Goal: Transaction & Acquisition: Purchase product/service

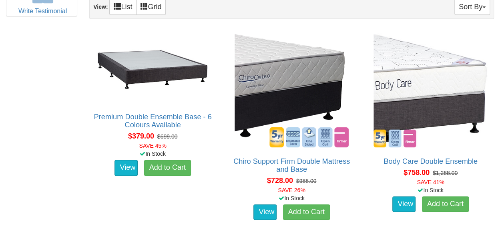
scroll to position [459, 0]
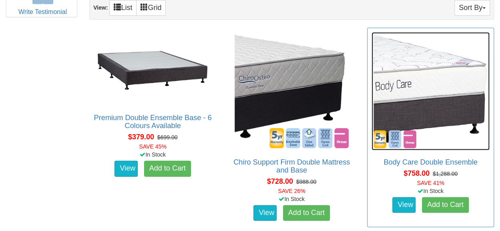
click at [448, 101] on img at bounding box center [430, 91] width 118 height 118
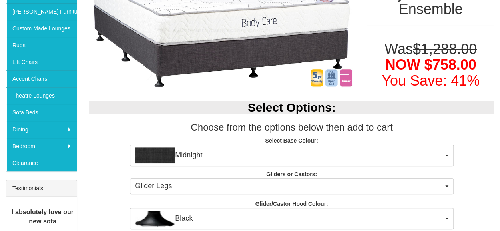
scroll to position [161, 0]
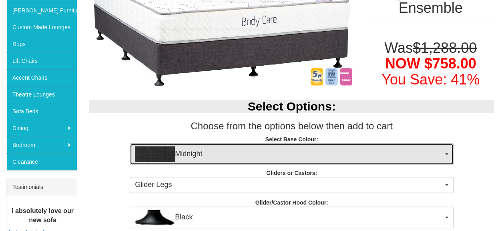
click at [442, 151] on span "Midnight" at bounding box center [289, 154] width 308 height 16
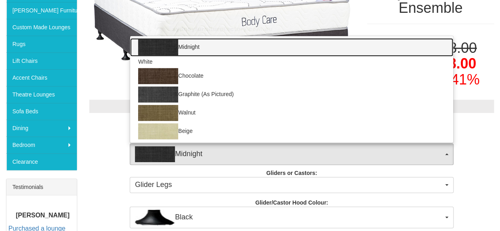
click at [432, 48] on link "Midnight" at bounding box center [291, 47] width 323 height 18
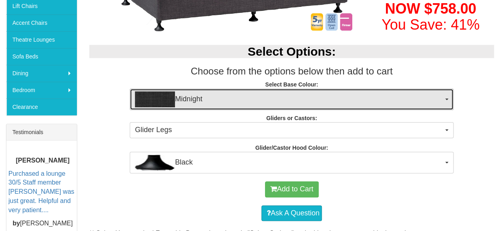
scroll to position [215, 0]
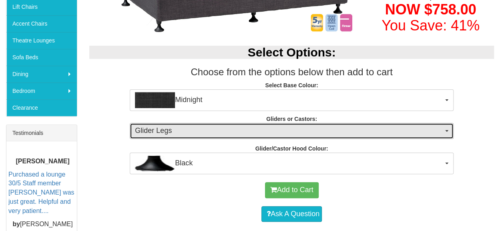
click at [420, 133] on span "Glider Legs" at bounding box center [289, 131] width 308 height 10
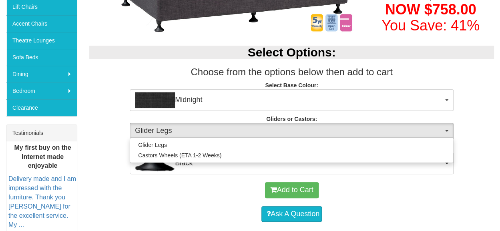
click at [494, 131] on div "Select Options: Choose from the options below then add to cart Select Base Colo…" at bounding box center [291, 106] width 416 height 136
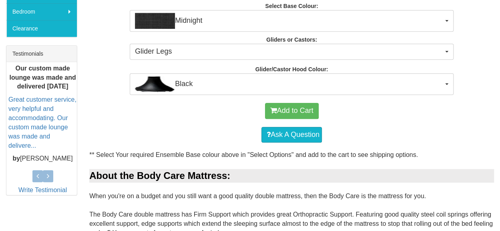
scroll to position [295, 0]
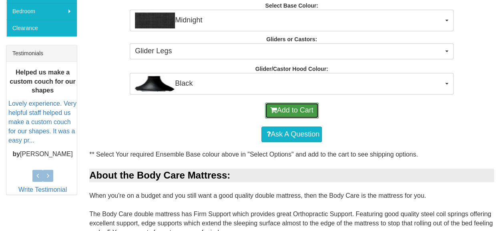
click at [303, 107] on button "Add to Cart" at bounding box center [292, 110] width 54 height 16
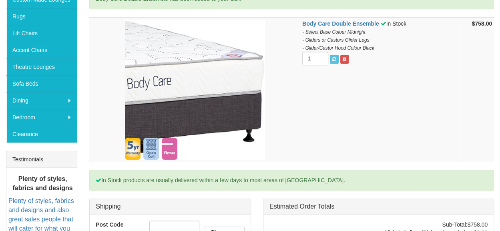
scroll to position [189, 0]
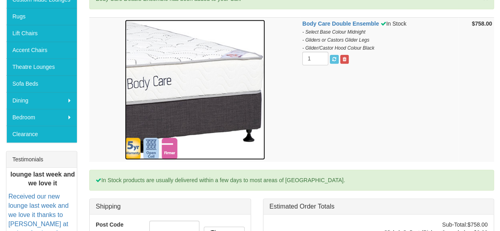
click at [234, 119] on img at bounding box center [195, 90] width 140 height 140
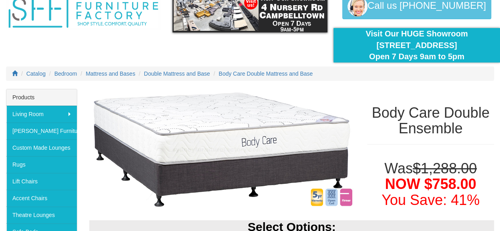
scroll to position [41, 0]
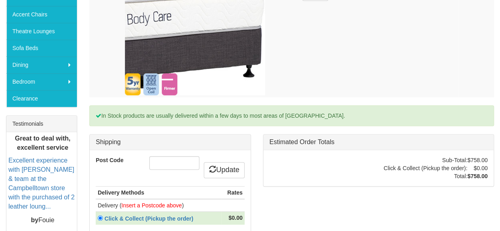
scroll to position [230, 0]
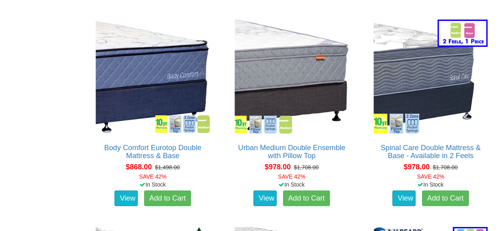
scroll to position [889, 0]
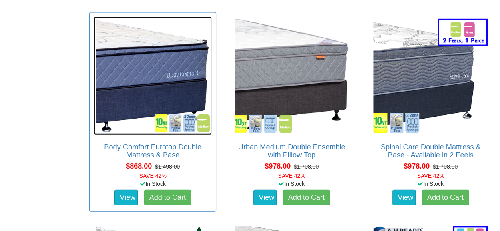
click at [126, 79] on img at bounding box center [153, 76] width 118 height 118
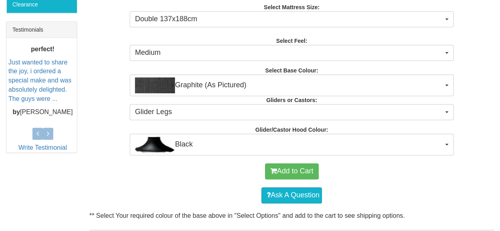
scroll to position [330, 0]
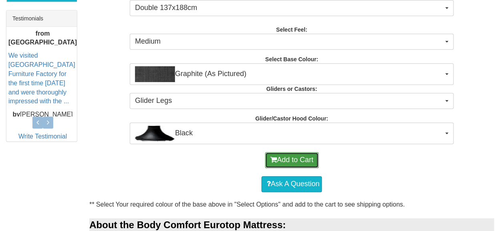
click at [300, 156] on button "Add to Cart" at bounding box center [292, 160] width 54 height 16
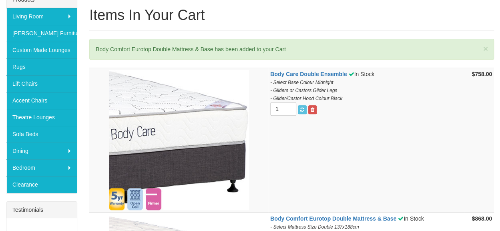
scroll to position [130, 0]
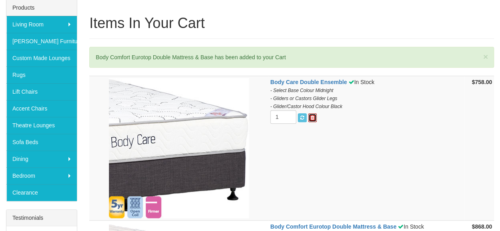
click at [311, 115] on span at bounding box center [312, 117] width 4 height 5
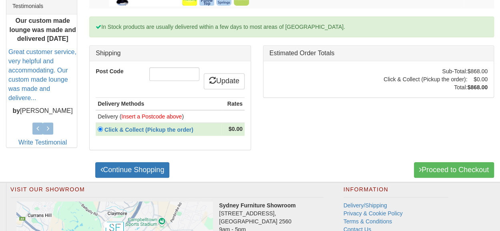
scroll to position [341, 0]
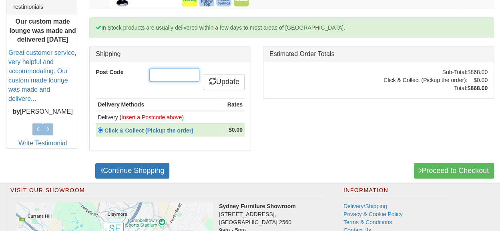
click at [154, 72] on input "Post Code" at bounding box center [174, 75] width 50 height 14
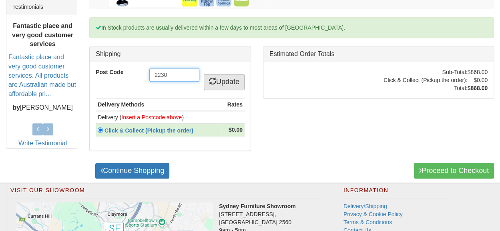
type input "2230"
click at [228, 76] on link "Update" at bounding box center [224, 82] width 41 height 16
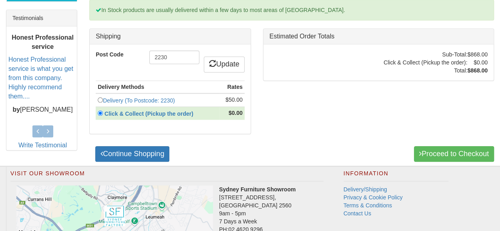
scroll to position [329, 0]
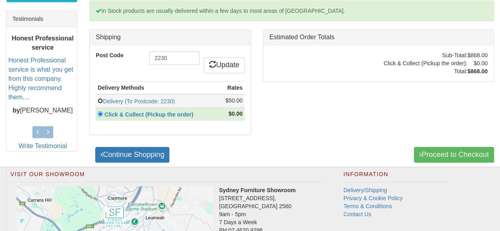
click at [99, 98] on input "radio" at bounding box center [100, 100] width 5 height 5
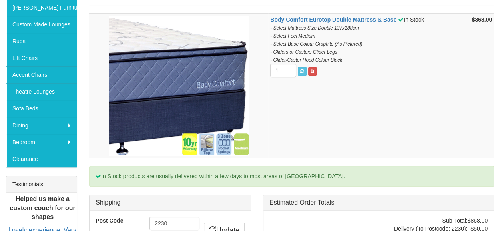
scroll to position [293, 0]
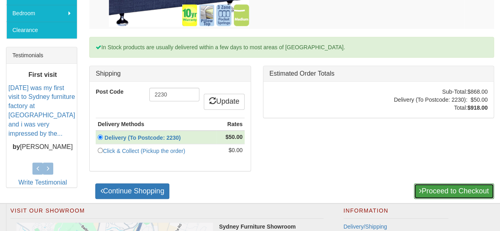
click at [426, 186] on link "Proceed to Checkout" at bounding box center [454, 191] width 80 height 16
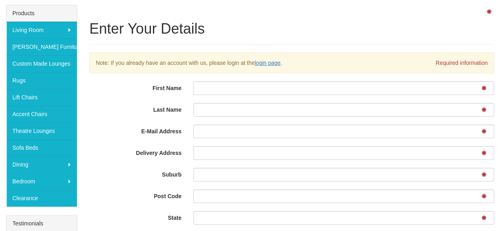
scroll to position [124, 0]
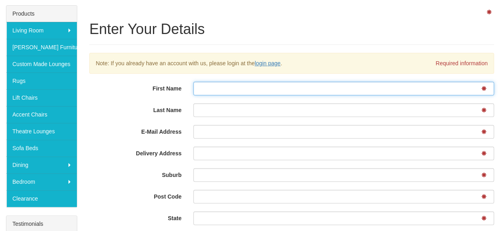
click at [216, 86] on input "First Name" at bounding box center [343, 89] width 300 height 14
type input "Alexandra"
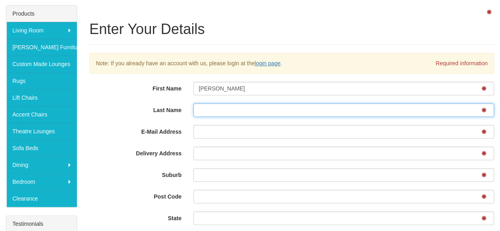
click at [221, 109] on input "Last Name" at bounding box center [343, 110] width 300 height 14
type input "Morrison"
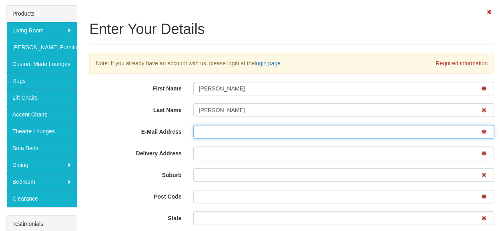
click at [218, 130] on input "E-Mail Address" at bounding box center [343, 132] width 300 height 14
type input "alex.morrison84@gmail.com"
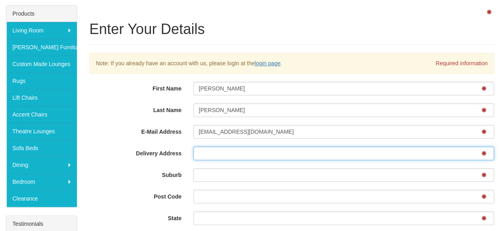
click at [226, 149] on input "Delivery Address" at bounding box center [343, 153] width 300 height 14
type input "[STREET_ADDRESS][PERSON_NAME]"
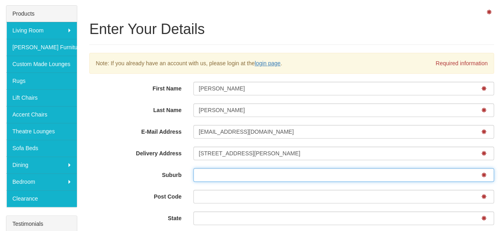
click at [223, 168] on input "Suburb" at bounding box center [343, 175] width 300 height 14
type input "Cronulla"
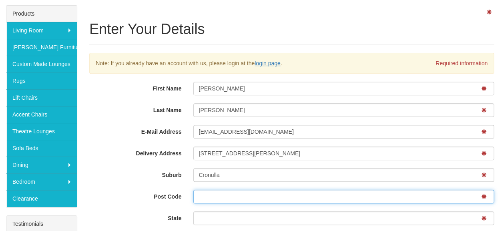
click at [218, 192] on input "Post Code" at bounding box center [343, 197] width 300 height 14
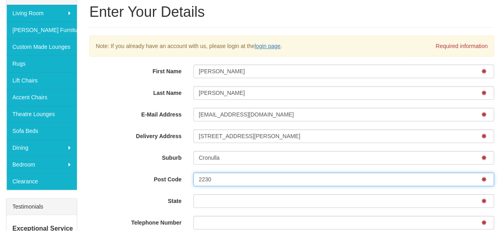
scroll to position [147, 0]
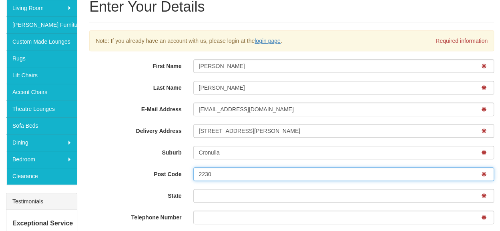
type input "2230"
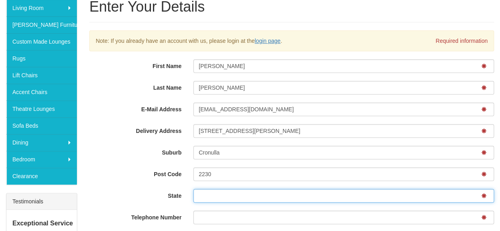
click at [234, 195] on input "State" at bounding box center [343, 196] width 300 height 14
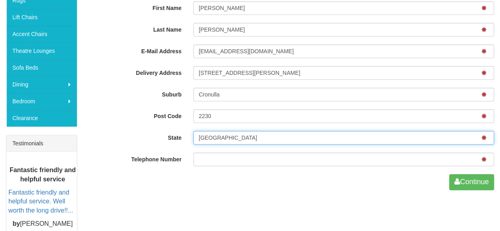
scroll to position [210, 0]
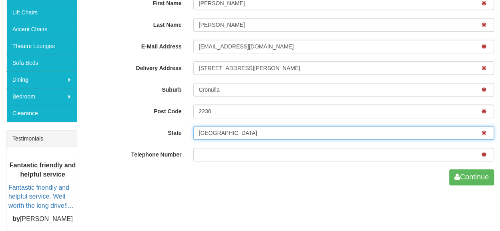
type input "NSW"
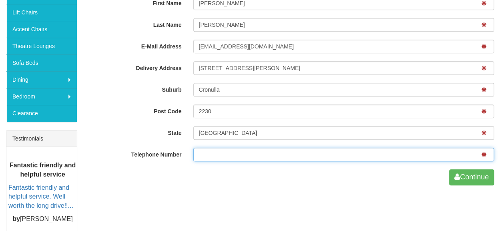
click at [222, 156] on input "Telephone Number" at bounding box center [343, 155] width 300 height 14
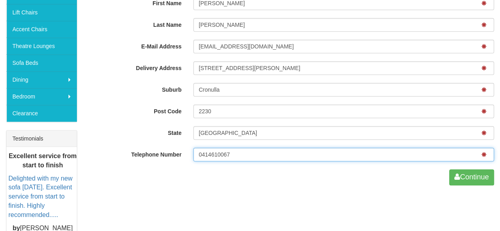
type input "0414610067"
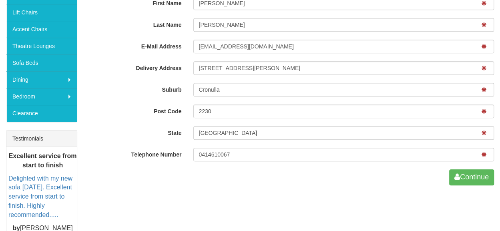
click at [241, 190] on div "Enter Your Details Note: If you already have an account with us, please login a…" at bounding box center [250, 97] width 500 height 355
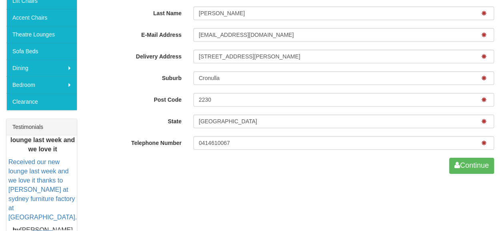
scroll to position [222, 0]
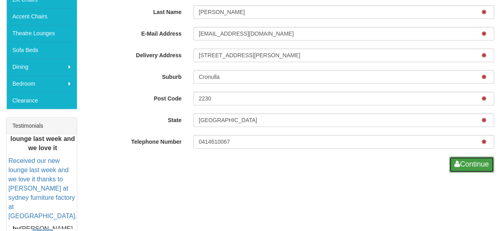
click at [462, 167] on button "Continue" at bounding box center [471, 164] width 45 height 16
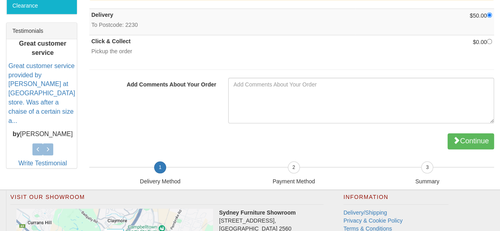
scroll to position [368, 0]
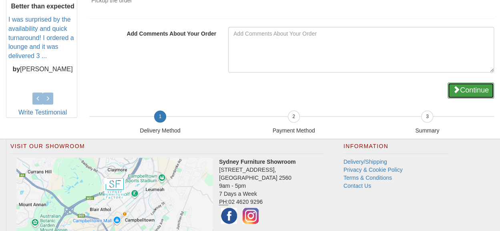
click at [466, 82] on button "Continue" at bounding box center [470, 90] width 46 height 16
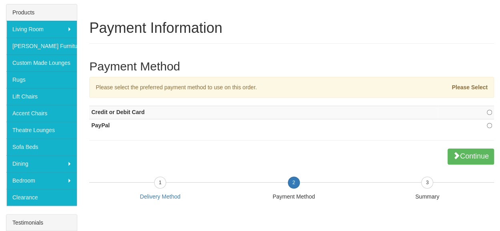
scroll to position [126, 0]
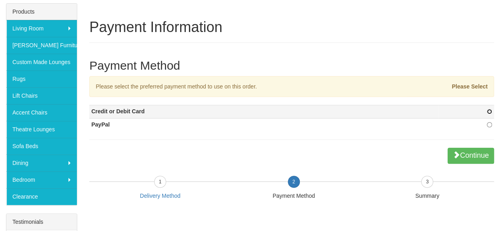
click at [489, 110] on input "radio" at bounding box center [488, 111] width 5 height 5
radio input "true"
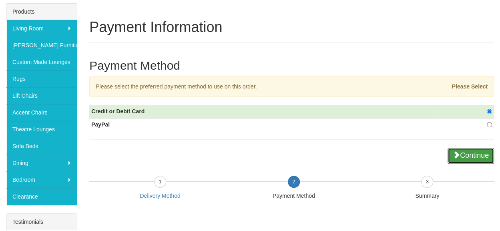
click at [473, 151] on button "Continue" at bounding box center [470, 156] width 46 height 16
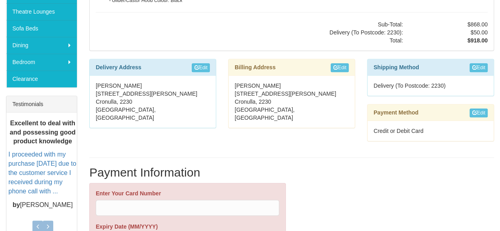
scroll to position [296, 0]
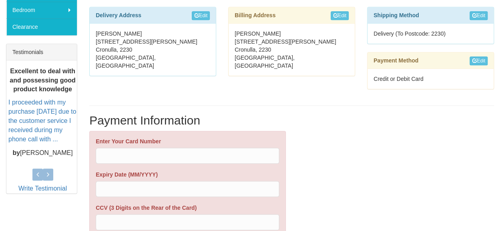
drag, startPoint x: 341, startPoint y: 184, endPoint x: 315, endPoint y: 194, distance: 27.3
click at [315, 194] on div "Enter Your Card Number Expiry Date (MM/YYYY) CCV (3 Digits on the Rear of the C…" at bounding box center [291, 191] width 416 height 120
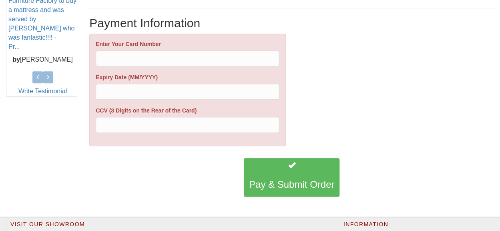
scroll to position [398, 0]
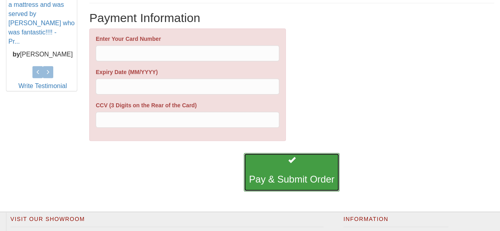
click at [314, 174] on h3 "Pay & Submit Order" at bounding box center [291, 179] width 85 height 10
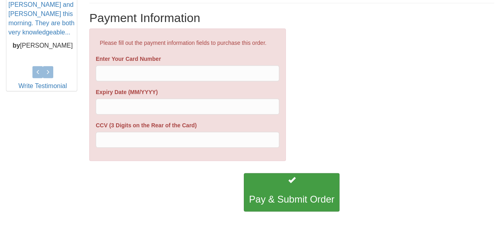
click at [328, 106] on div "Please fill out the payment information fields to purchase this order. Enter Yo…" at bounding box center [291, 98] width 416 height 140
click at [298, 184] on button "Pay & Submit Order" at bounding box center [292, 192] width 96 height 38
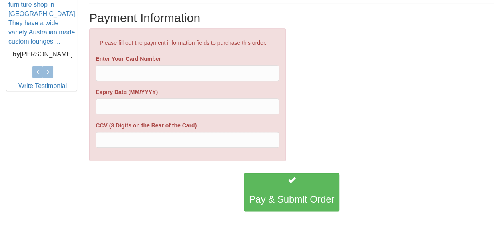
click at [299, 82] on div "Please fill out the payment information fields to purchase this order. Enter Yo…" at bounding box center [291, 98] width 416 height 140
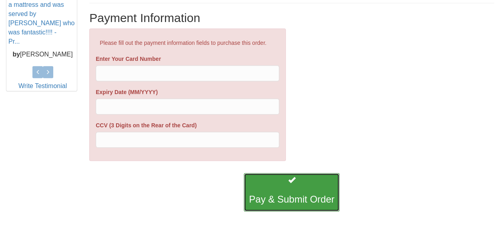
click at [288, 189] on button "Pay & Submit Order" at bounding box center [292, 192] width 96 height 38
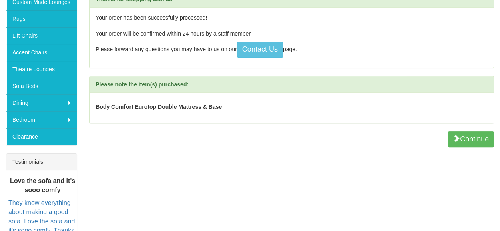
scroll to position [193, 0]
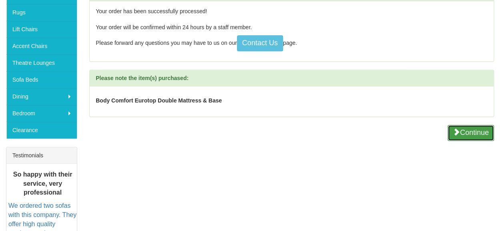
click at [463, 129] on button "Continue" at bounding box center [470, 133] width 46 height 16
